Goal: Transaction & Acquisition: Book appointment/travel/reservation

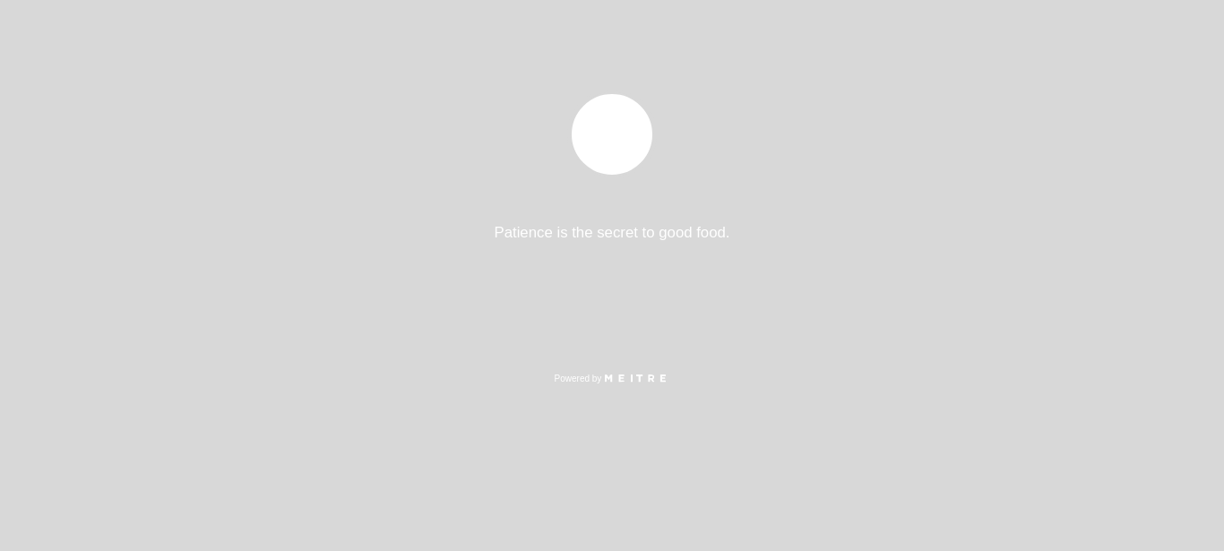
select select "es"
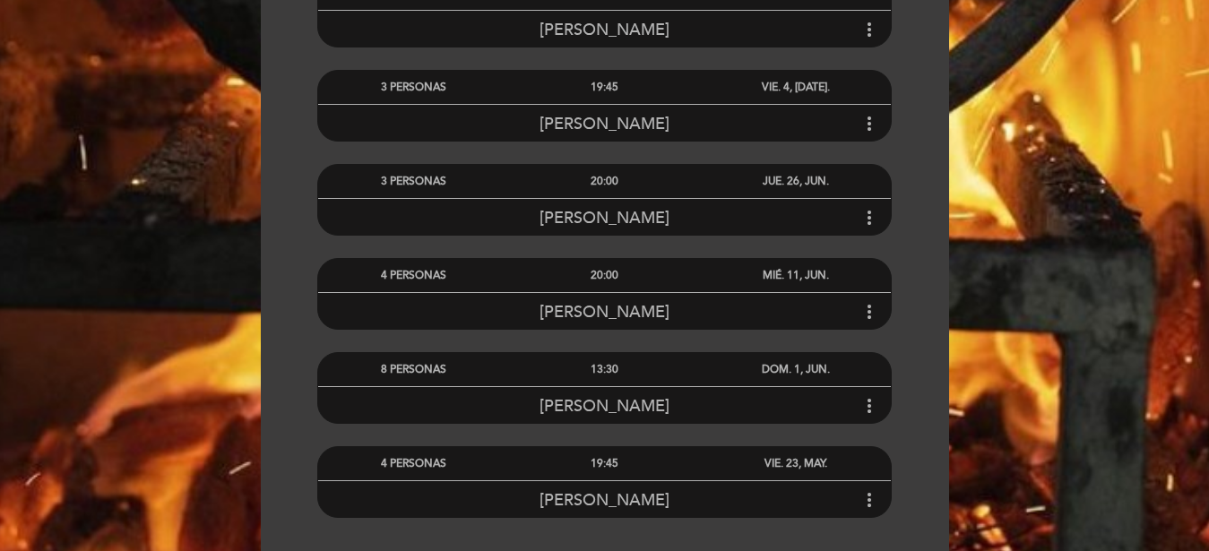
scroll to position [1715, 0]
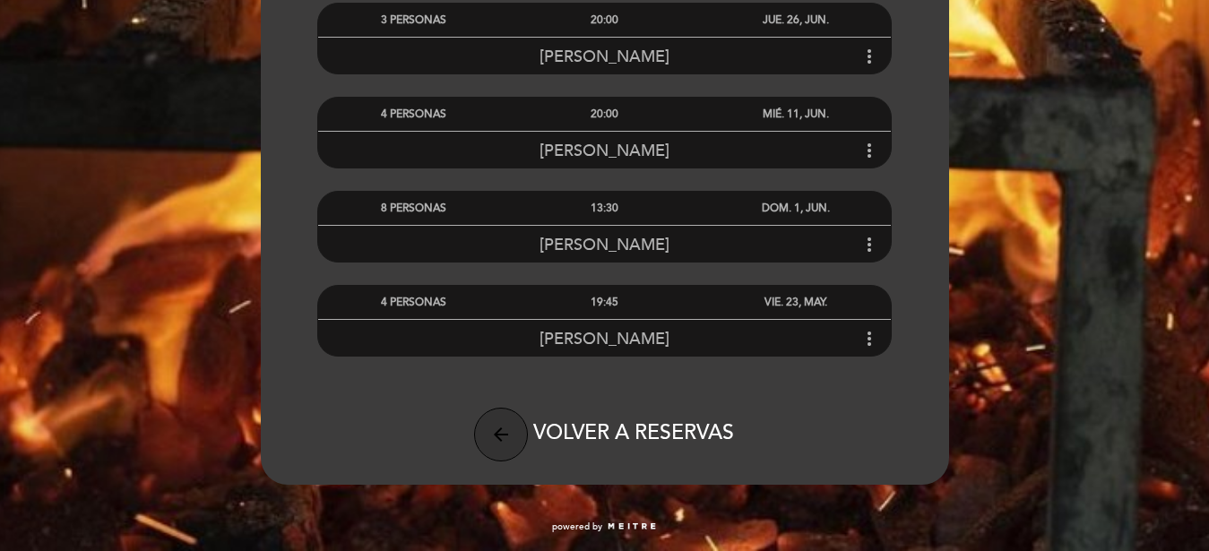
click at [496, 439] on icon "arrow_back" at bounding box center [501, 435] width 22 height 22
select select "es"
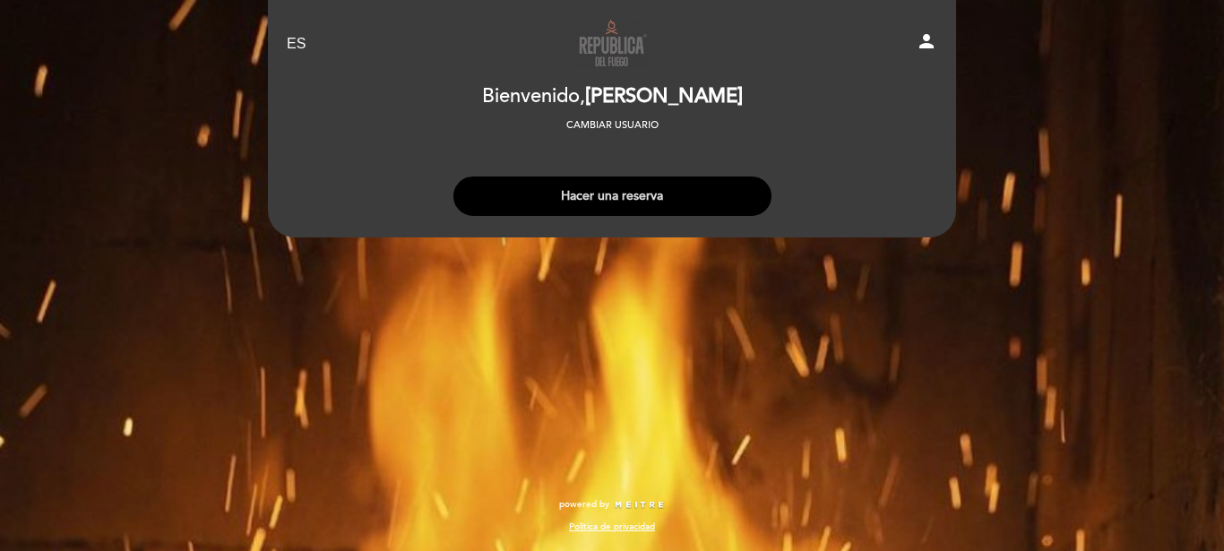
click at [593, 200] on button "Hacer una reserva" at bounding box center [612, 196] width 318 height 39
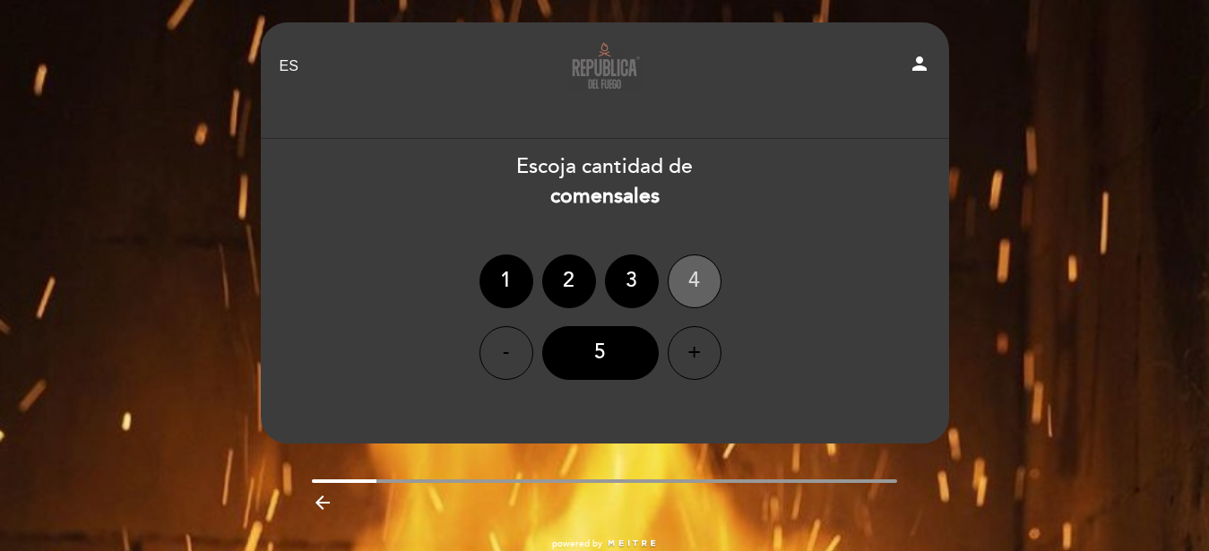
click at [683, 279] on div "4" at bounding box center [695, 281] width 54 height 54
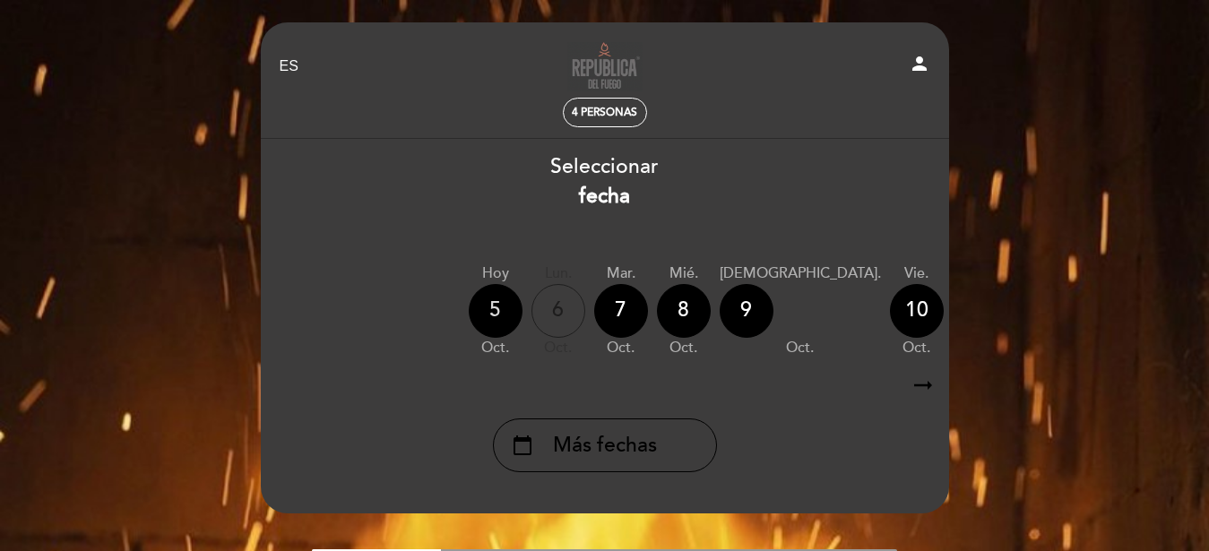
click at [490, 306] on div "5" at bounding box center [496, 311] width 54 height 54
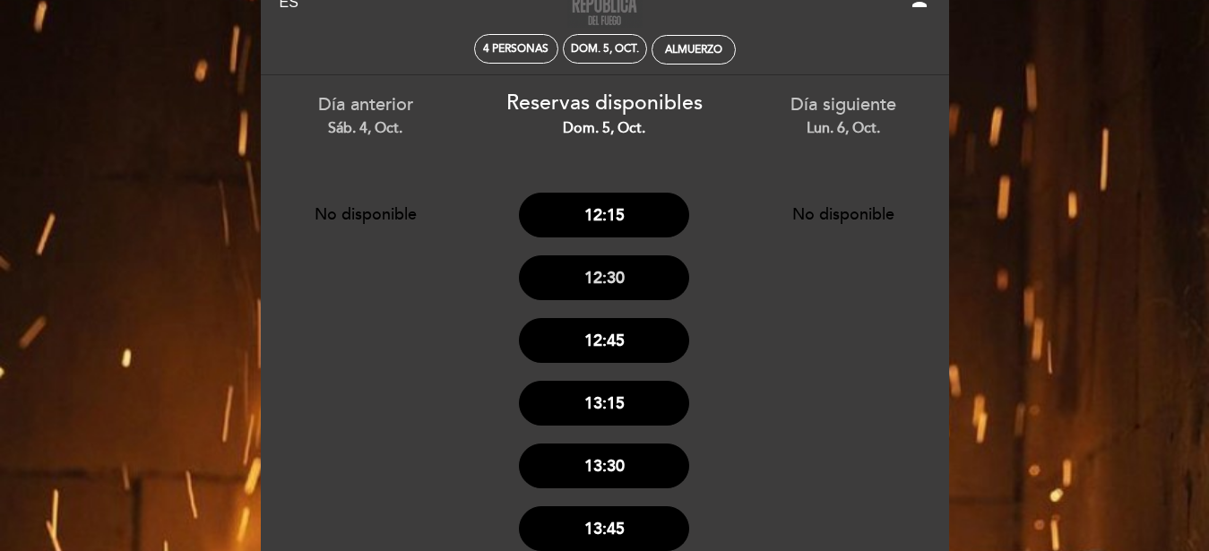
scroll to position [183, 0]
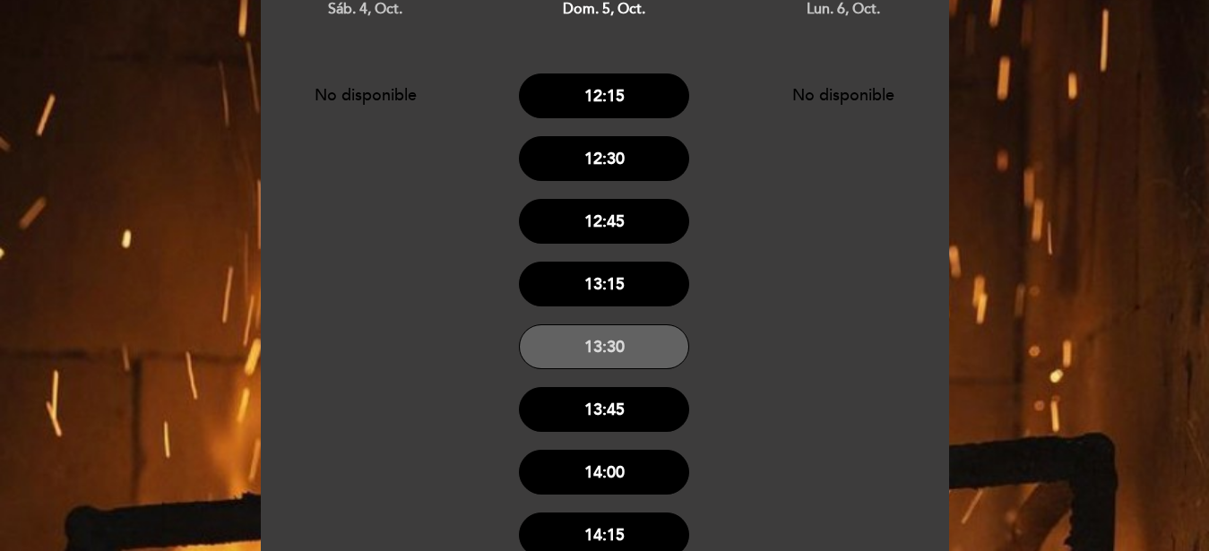
click at [600, 348] on button "13:30" at bounding box center [604, 346] width 170 height 45
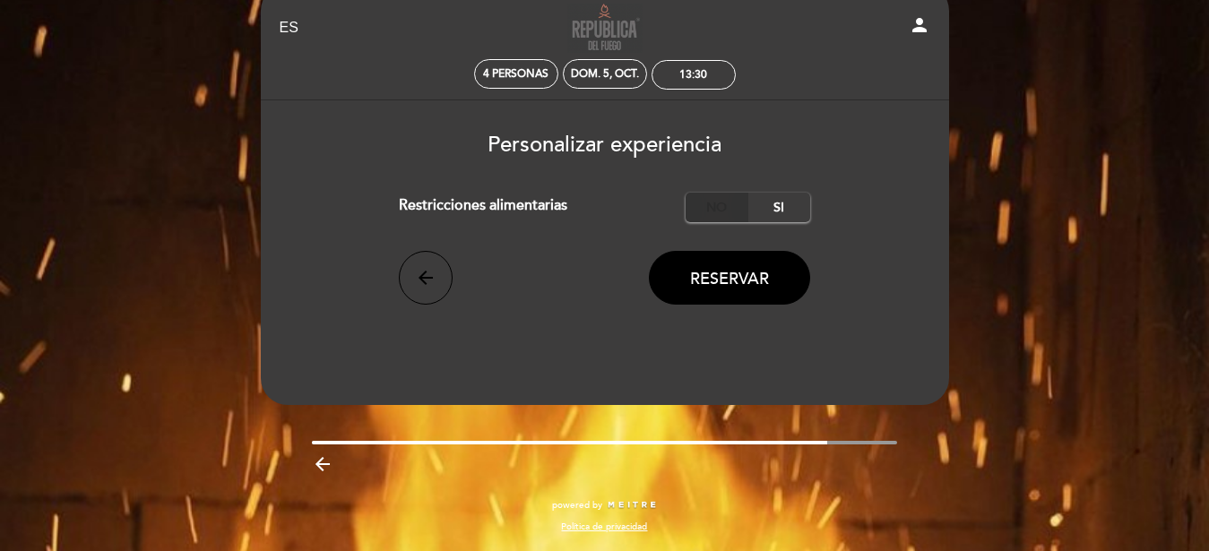
click at [716, 200] on label "No" at bounding box center [716, 208] width 63 height 30
click at [734, 288] on span "Reservar" at bounding box center [729, 279] width 79 height 20
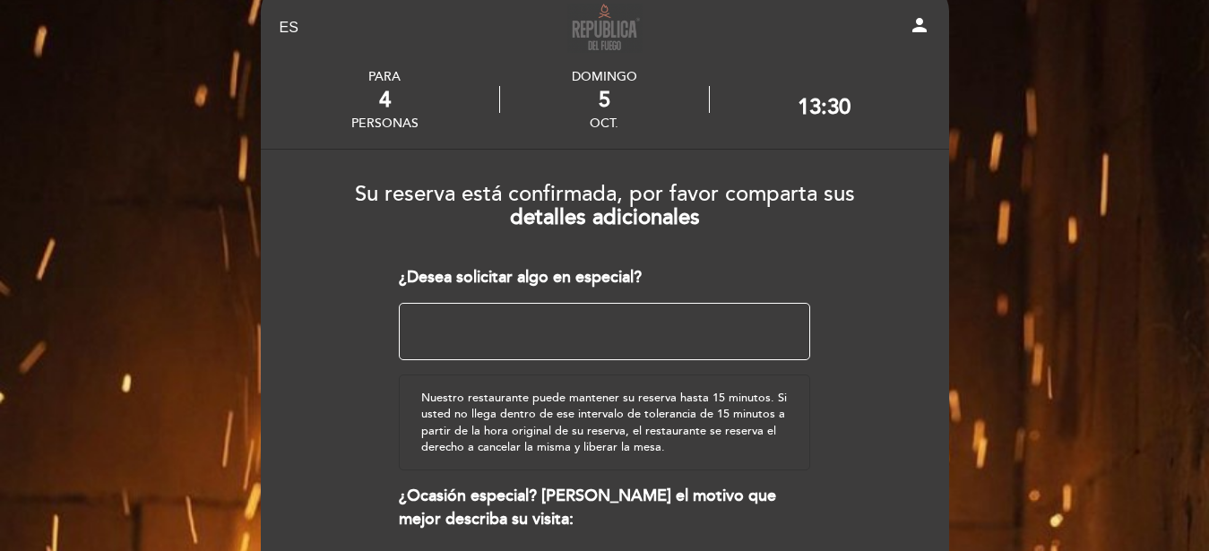
click at [491, 322] on textarea at bounding box center [604, 331] width 411 height 57
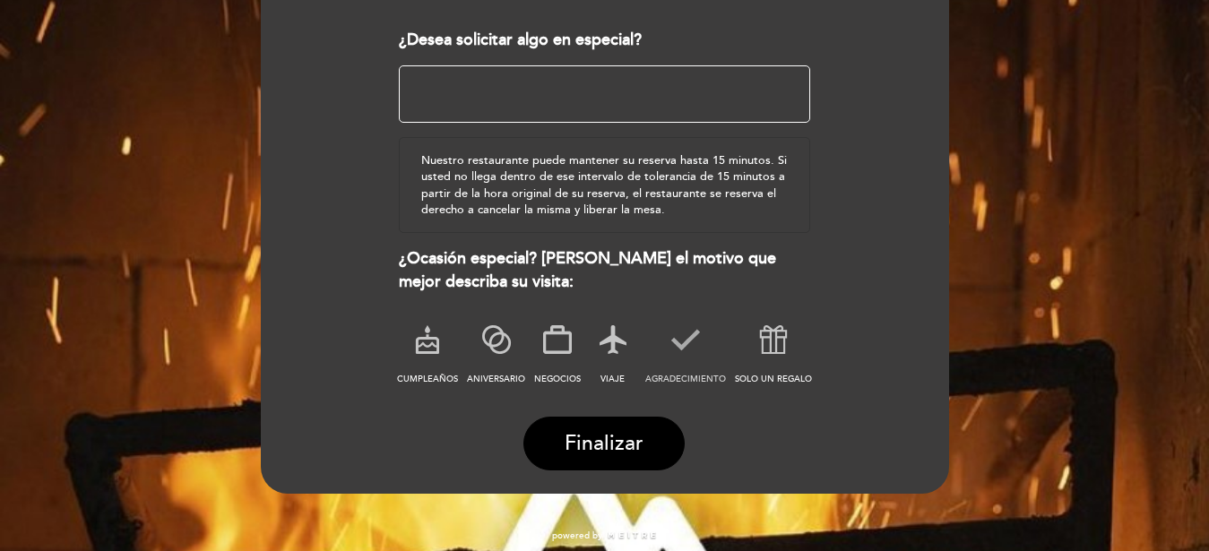
scroll to position [307, 0]
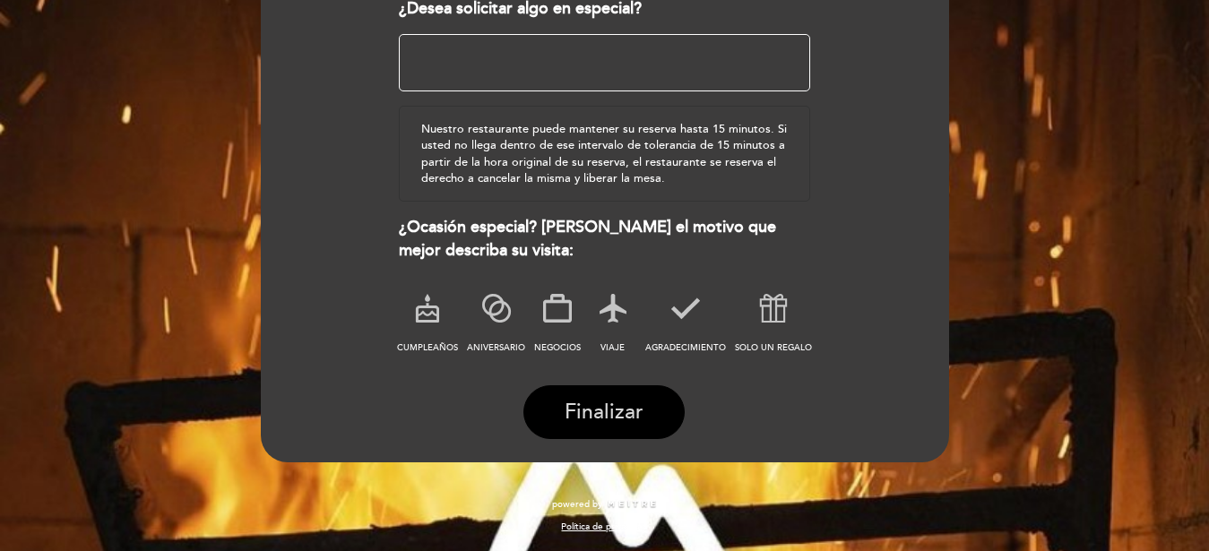
click at [587, 408] on span "Finalizar" at bounding box center [603, 412] width 79 height 25
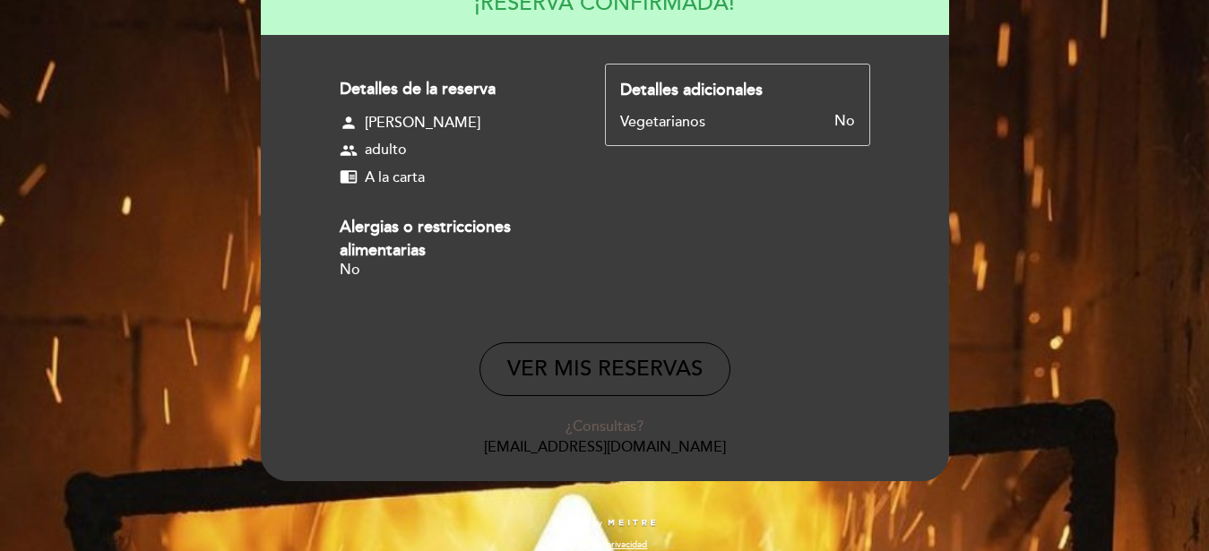
scroll to position [235, 0]
